Goal: Task Accomplishment & Management: Manage account settings

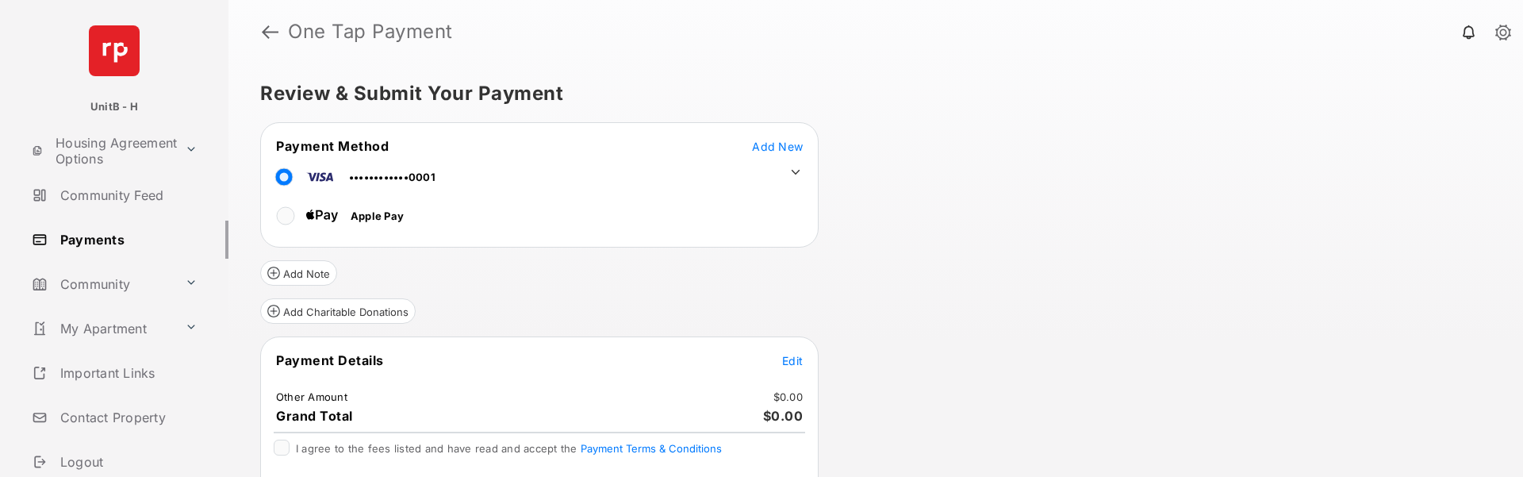
scroll to position [60, 0]
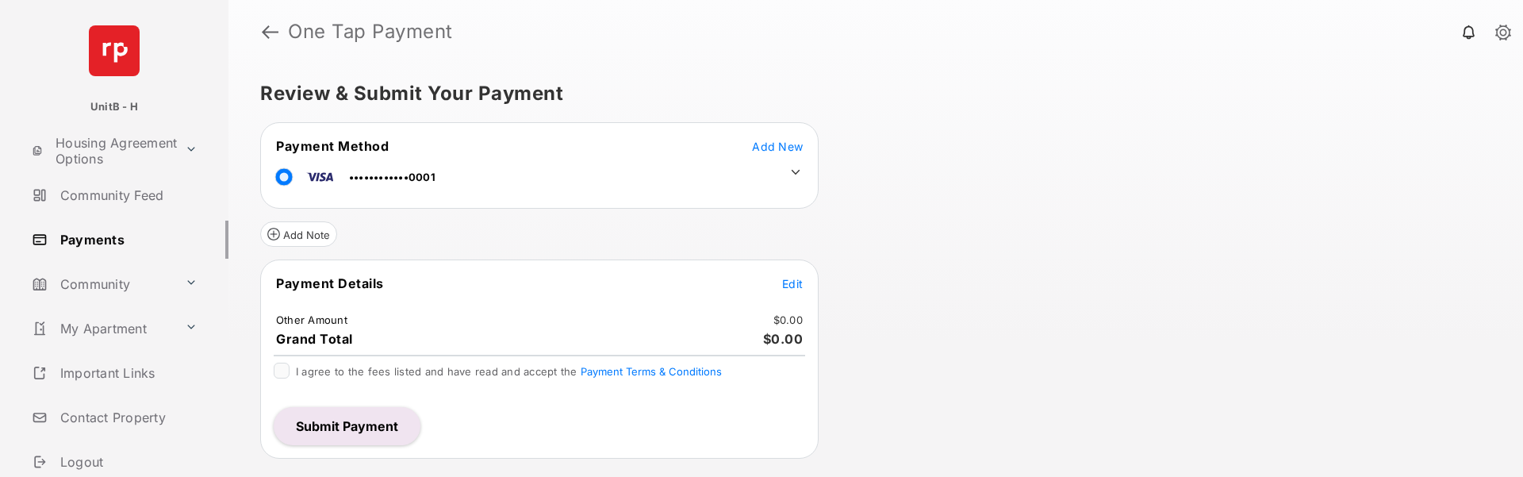
click at [803, 283] on td "Edit" at bounding box center [792, 282] width 22 height 17
click at [382, 284] on tr "Payment Details Edit" at bounding box center [540, 292] width 554 height 36
copy span "Payment Details"
